Goal: Complete application form

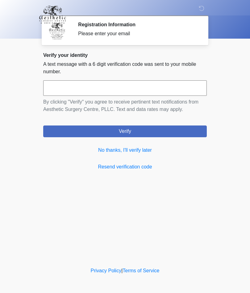
click at [148, 153] on link "No thanks, I'll verify later" at bounding box center [125, 149] width 164 height 7
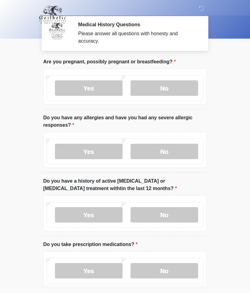
click at [180, 91] on label "No" at bounding box center [165, 87] width 68 height 15
click at [187, 148] on label "No" at bounding box center [165, 151] width 68 height 15
click at [185, 214] on label "No" at bounding box center [165, 214] width 68 height 15
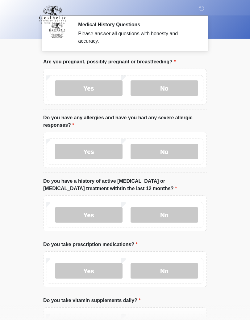
click at [114, 271] on label "Yes" at bounding box center [89, 270] width 68 height 15
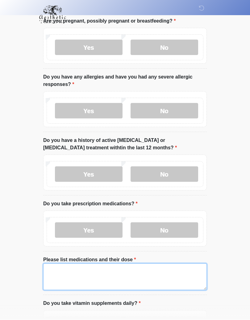
click at [169, 275] on textarea "Please list medications and their dose" at bounding box center [125, 277] width 164 height 27
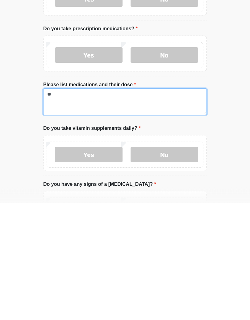
type textarea "*"
type textarea "**********"
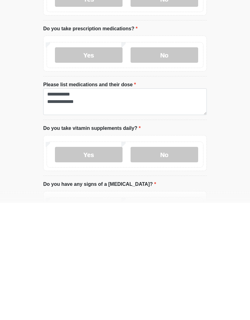
click at [152, 264] on label "No" at bounding box center [165, 271] width 68 height 15
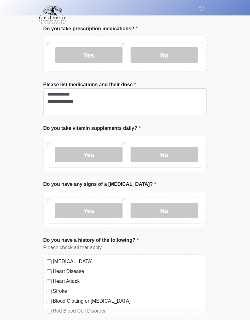
click at [161, 210] on label "No" at bounding box center [165, 210] width 68 height 15
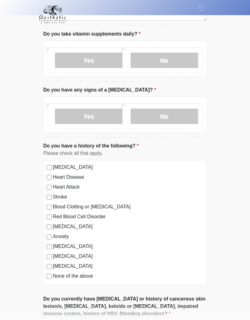
scroll to position [323, 0]
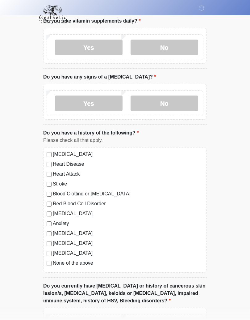
click at [46, 155] on div "[MEDICAL_DATA] Heart Disease Heart Attack Stroke Blood Clotting or [MEDICAL_DAT…" at bounding box center [125, 209] width 164 height 125
click at [50, 159] on div "[MEDICAL_DATA] Heart Disease Heart Attack Stroke Blood Clotting or [MEDICAL_DAT…" at bounding box center [125, 209] width 164 height 125
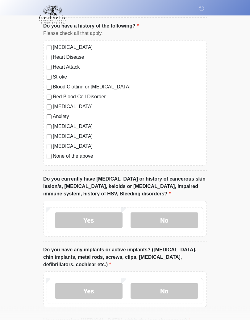
scroll to position [433, 0]
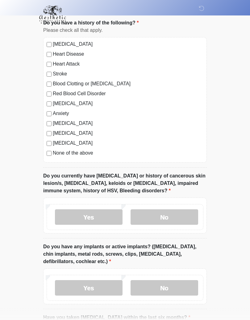
click at [160, 214] on label "No" at bounding box center [165, 216] width 68 height 15
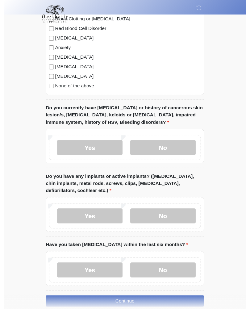
scroll to position [524, 0]
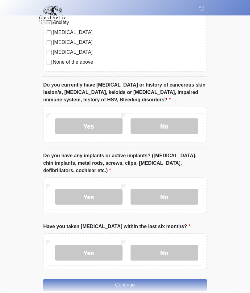
click at [172, 194] on label "No" at bounding box center [165, 196] width 68 height 15
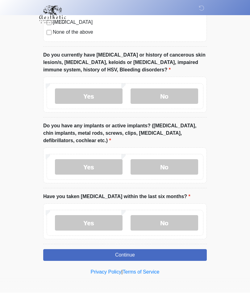
click at [75, 170] on label "Yes" at bounding box center [89, 166] width 68 height 15
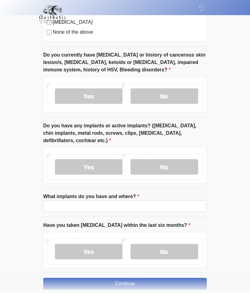
scroll to position [554, 0]
click at [75, 170] on label "Yes" at bounding box center [89, 166] width 68 height 15
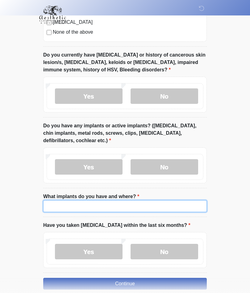
click at [62, 206] on input "What implants do you have and where?" at bounding box center [125, 206] width 164 height 12
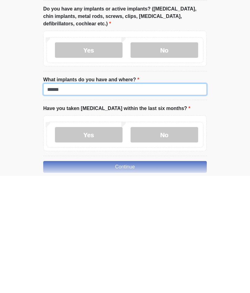
type input "******"
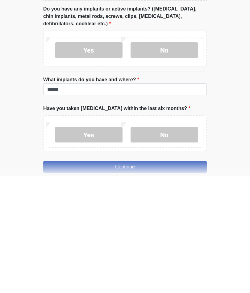
click at [150, 244] on label "No" at bounding box center [165, 251] width 68 height 15
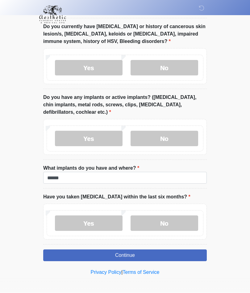
click at [93, 256] on button "Continue" at bounding box center [125, 256] width 164 height 12
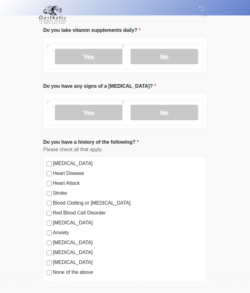
scroll to position [0, 0]
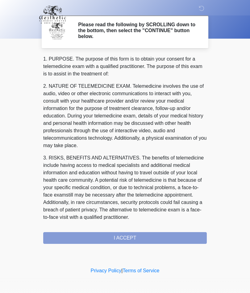
click at [93, 238] on div "1. PURPOSE. The purpose of this form is to obtain your consent for a telemedici…" at bounding box center [125, 149] width 164 height 188
click at [178, 243] on div "1. PURPOSE. The purpose of this form is to obtain your consent for a telemedici…" at bounding box center [125, 149] width 164 height 188
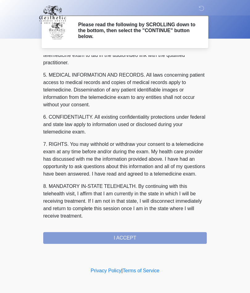
scroll to position [197, 0]
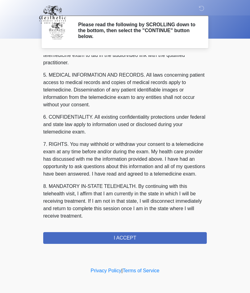
click at [107, 235] on button "I ACCEPT" at bounding box center [125, 238] width 164 height 12
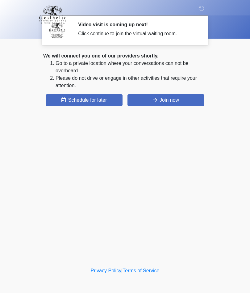
click at [158, 104] on button "Join now" at bounding box center [166, 100] width 77 height 12
